Goal: Information Seeking & Learning: Learn about a topic

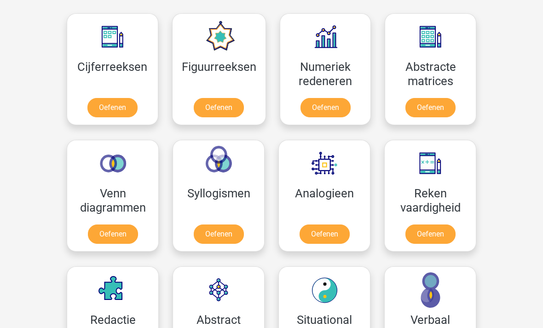
scroll to position [415, 0]
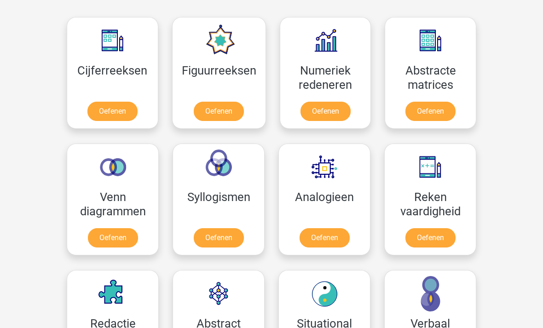
click at [120, 106] on link "Oefenen" at bounding box center [112, 111] width 50 height 19
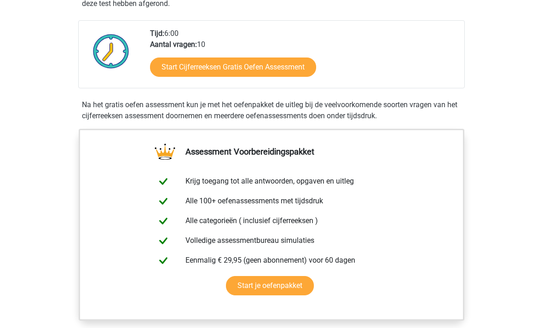
scroll to position [211, 0]
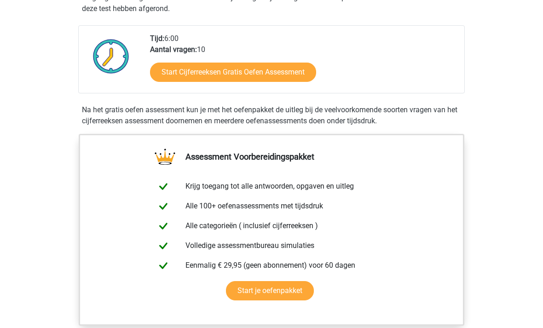
click at [257, 82] on link "Start Cijferreeksen Gratis Oefen Assessment" at bounding box center [233, 72] width 166 height 19
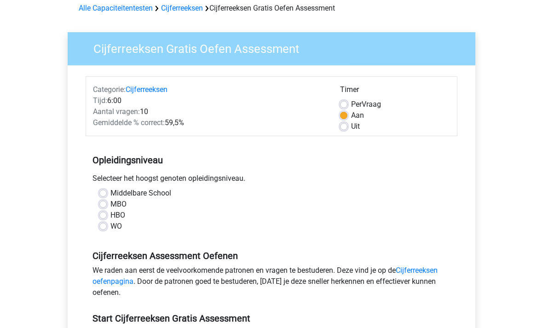
scroll to position [42, 0]
click at [111, 231] on label "WO" at bounding box center [116, 227] width 12 height 11
click at [107, 231] on input "WO" at bounding box center [102, 226] width 7 height 9
radio input "true"
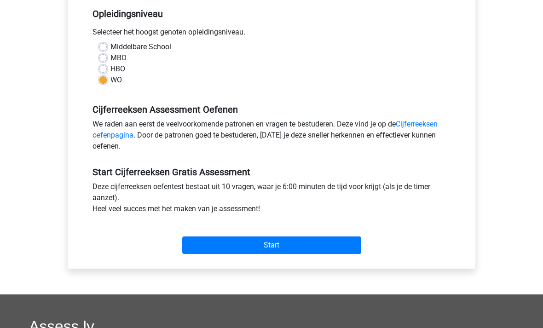
scroll to position [190, 0]
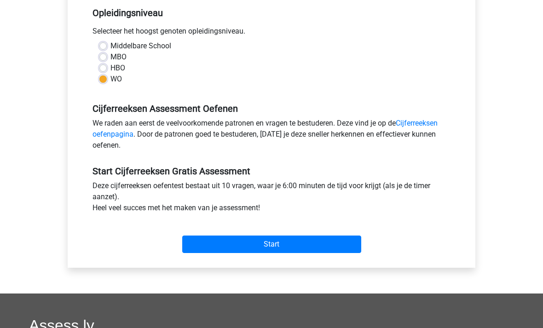
click at [263, 241] on input "Start" at bounding box center [271, 244] width 179 height 17
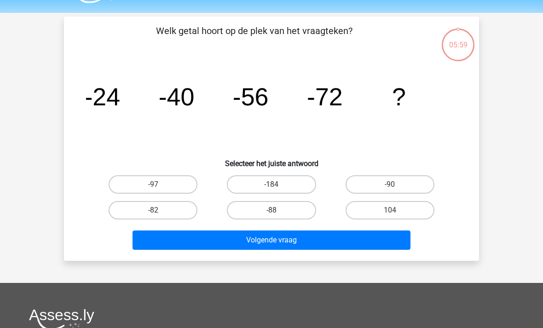
scroll to position [26, 0]
click at [287, 211] on label "-88" at bounding box center [271, 210] width 89 height 18
click at [277, 211] on input "-88" at bounding box center [274, 213] width 6 height 6
radio input "true"
click at [294, 241] on button "Volgende vraag" at bounding box center [272, 240] width 278 height 19
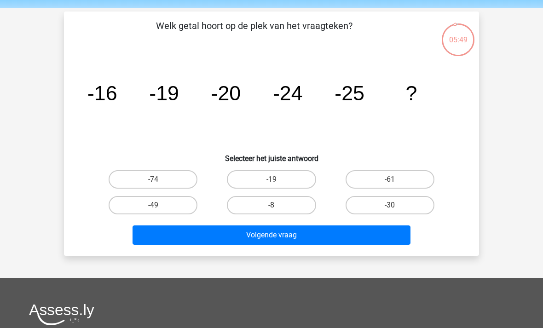
scroll to position [30, 0]
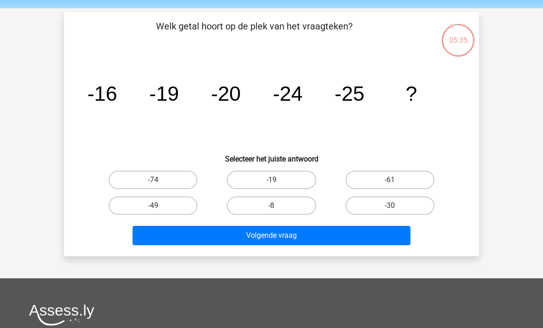
click at [382, 206] on label "-30" at bounding box center [390, 205] width 89 height 18
click at [390, 206] on input "-30" at bounding box center [393, 209] width 6 height 6
radio input "true"
click at [277, 233] on button "Volgende vraag" at bounding box center [272, 235] width 278 height 19
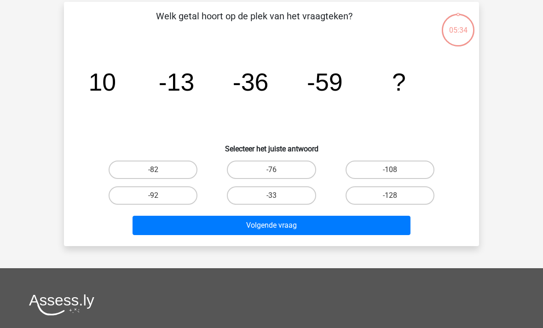
scroll to position [42, 0]
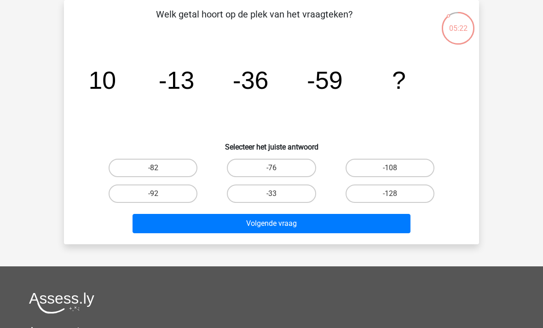
click at [174, 165] on label "-82" at bounding box center [153, 168] width 89 height 18
click at [159, 168] on input "-82" at bounding box center [156, 171] width 6 height 6
radio input "true"
click at [277, 225] on button "Volgende vraag" at bounding box center [272, 223] width 278 height 19
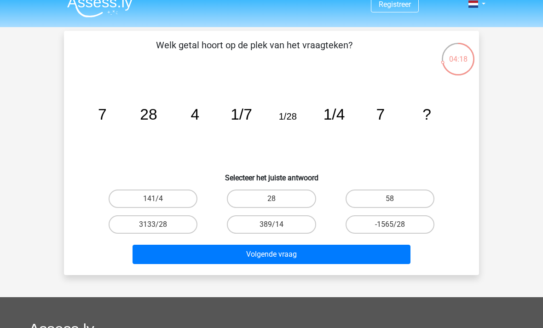
scroll to position [11, 0]
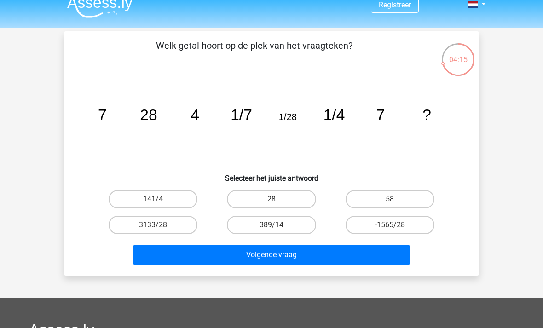
click at [282, 197] on label "28" at bounding box center [271, 199] width 89 height 18
click at [277, 199] on input "28" at bounding box center [274, 202] width 6 height 6
radio input "true"
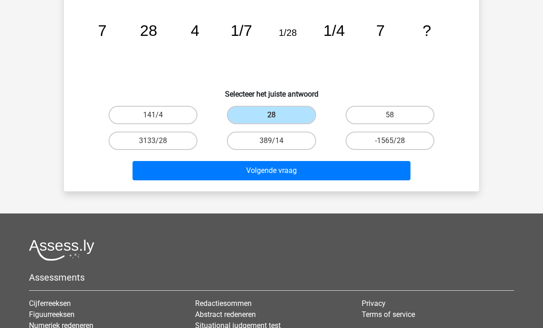
click at [271, 171] on button "Volgende vraag" at bounding box center [272, 170] width 278 height 19
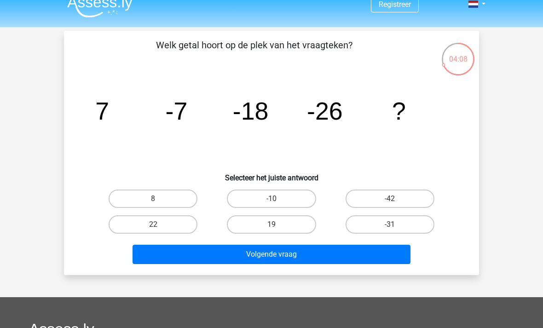
scroll to position [12, 0]
click at [450, 141] on icon "image/svg+xml 7 -7 -18 -26 ?" at bounding box center [271, 119] width 371 height 93
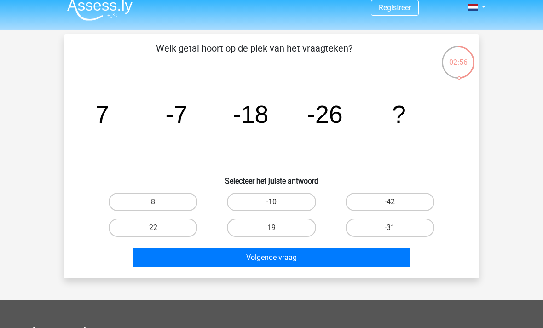
scroll to position [9, 0]
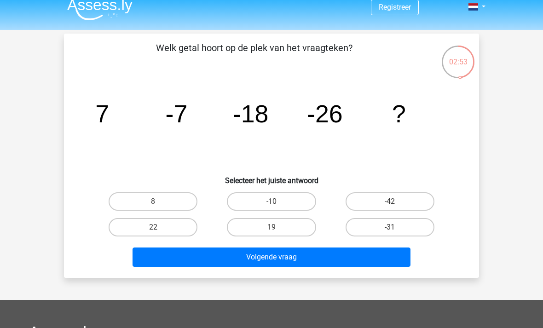
click at [404, 200] on label "-42" at bounding box center [390, 201] width 89 height 18
click at [396, 202] on input "-42" at bounding box center [393, 205] width 6 height 6
radio input "true"
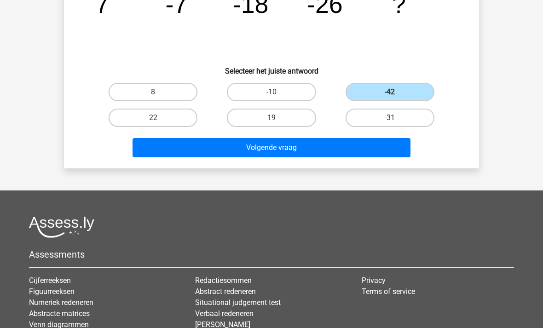
scroll to position [118, 0]
click at [307, 148] on button "Volgende vraag" at bounding box center [272, 147] width 278 height 19
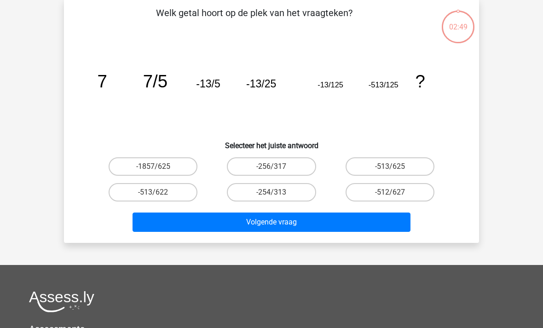
scroll to position [42, 0]
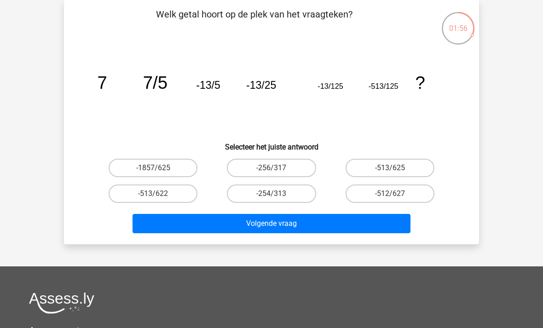
click at [378, 190] on label "-512/627" at bounding box center [390, 193] width 89 height 18
click at [390, 194] on input "-512/627" at bounding box center [393, 197] width 6 height 6
radio input "true"
click at [293, 225] on button "Volgende vraag" at bounding box center [272, 223] width 278 height 19
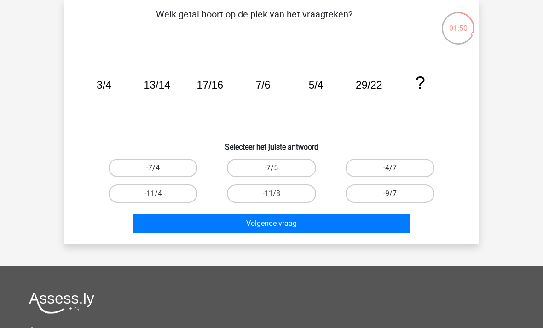
click at [391, 187] on label "-9/7" at bounding box center [390, 193] width 89 height 18
click at [391, 194] on input "-9/7" at bounding box center [393, 197] width 6 height 6
radio input "true"
click at [351, 217] on button "Volgende vraag" at bounding box center [272, 223] width 278 height 19
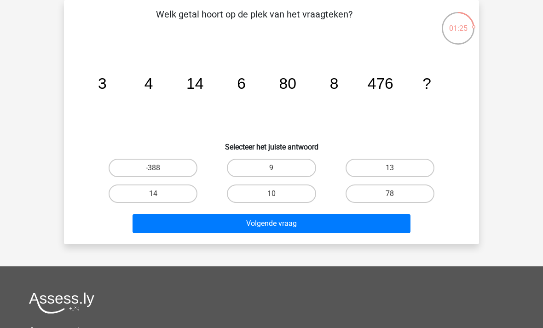
click at [286, 191] on label "10" at bounding box center [271, 193] width 89 height 18
click at [277, 194] on input "10" at bounding box center [274, 197] width 6 height 6
radio input "true"
click at [272, 221] on button "Volgende vraag" at bounding box center [272, 223] width 278 height 19
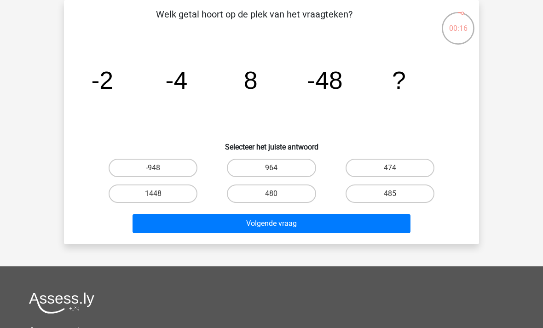
click at [274, 194] on input "480" at bounding box center [274, 197] width 6 height 6
radio input "true"
click at [337, 226] on button "Volgende vraag" at bounding box center [272, 223] width 278 height 19
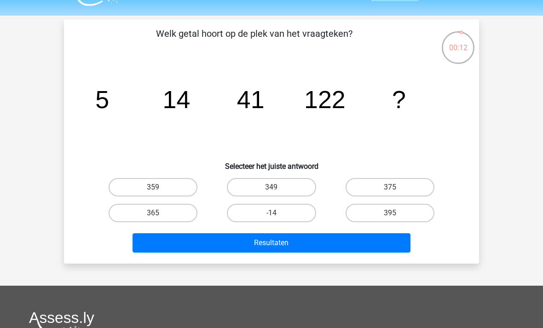
scroll to position [23, 0]
click at [402, 212] on label "395" at bounding box center [390, 213] width 89 height 18
click at [396, 213] on input "395" at bounding box center [393, 216] width 6 height 6
radio input "true"
click at [325, 240] on button "Resultaten" at bounding box center [272, 242] width 278 height 19
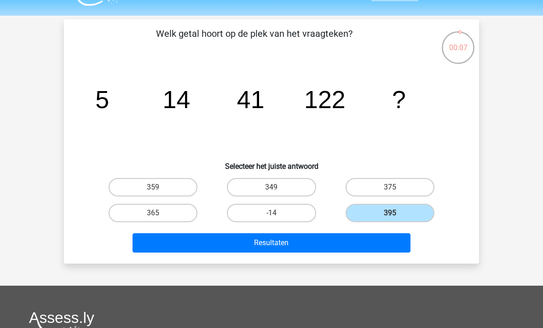
scroll to position [52, 0]
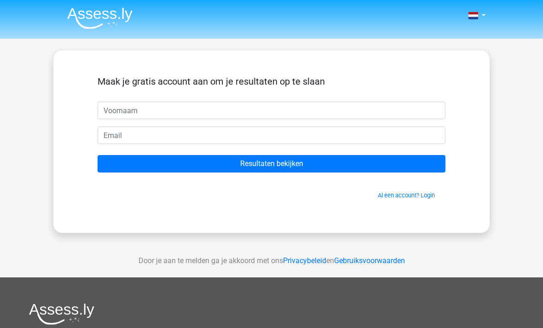
click at [298, 164] on input "Resultaten bekijken" at bounding box center [272, 163] width 348 height 17
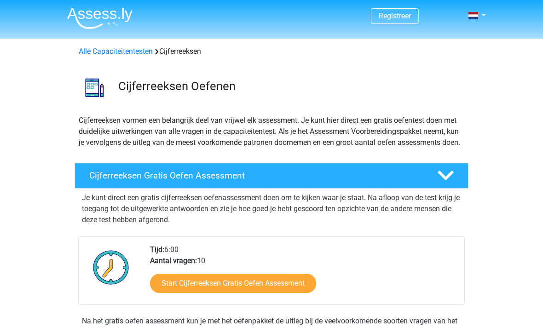
scroll to position [241, 0]
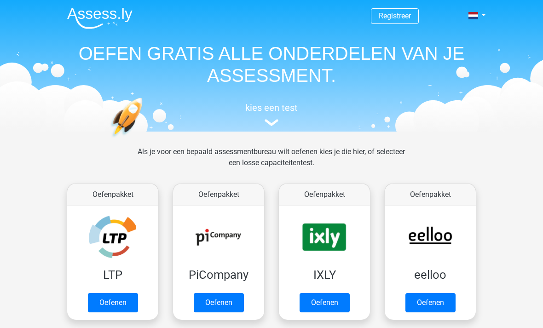
scroll to position [444, 0]
